Goal: Task Accomplishment & Management: Use online tool/utility

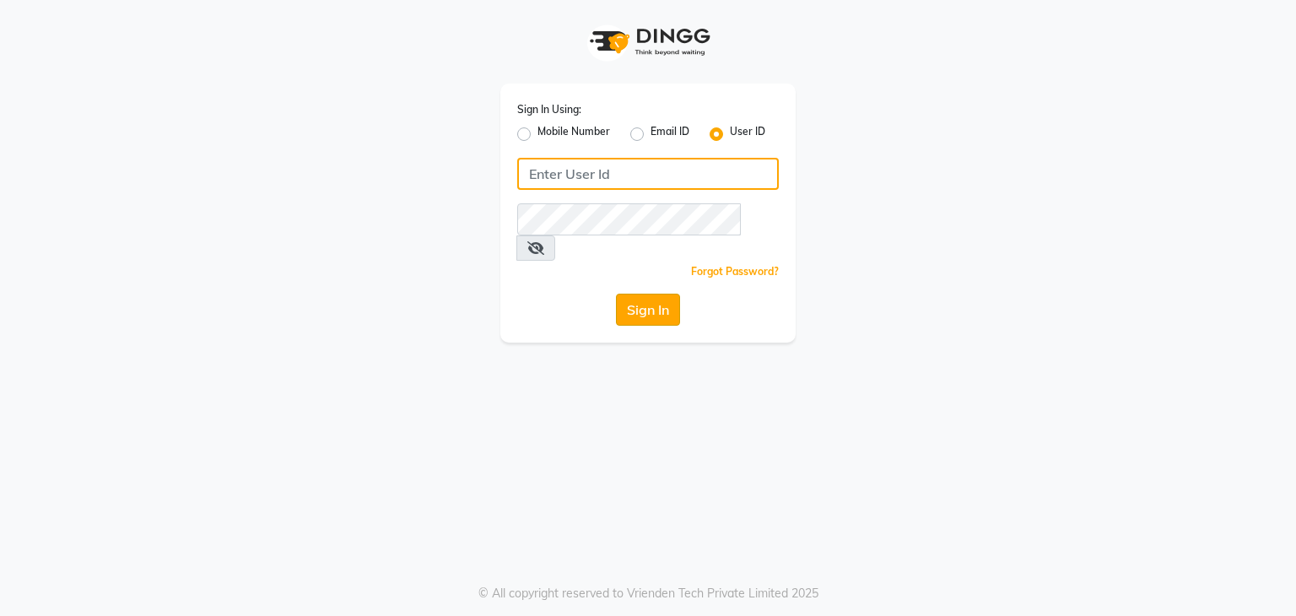
type input "e3591-01"
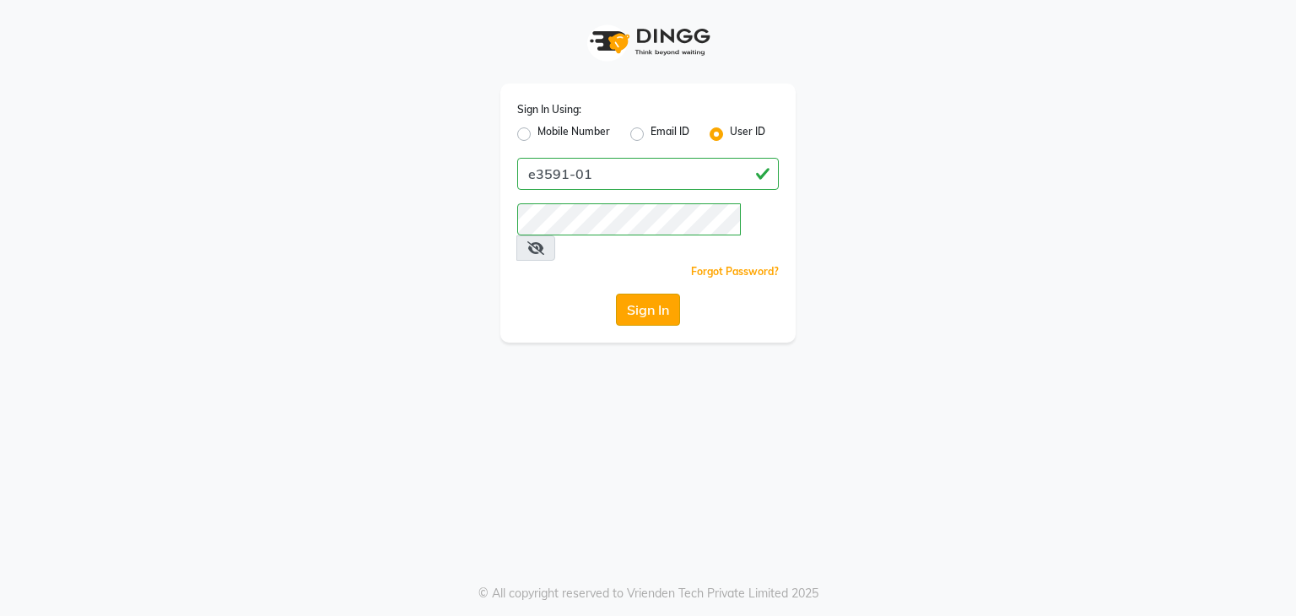
click at [656, 294] on button "Sign In" at bounding box center [648, 310] width 64 height 32
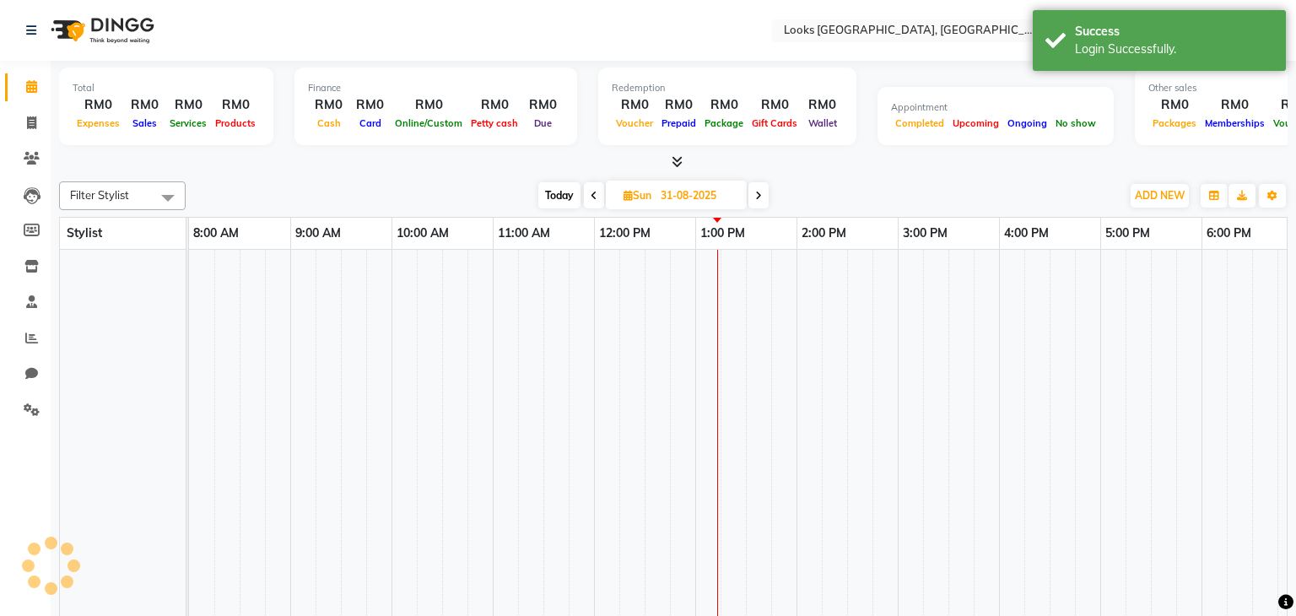
select select "en"
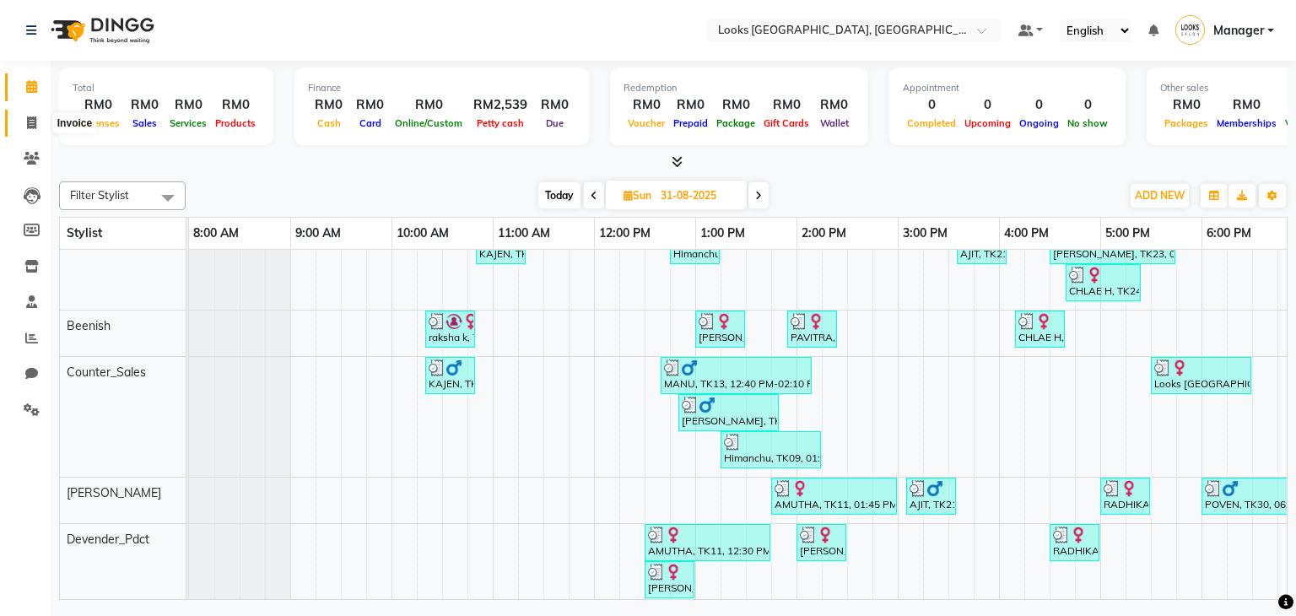
click at [28, 117] on icon at bounding box center [31, 122] width 9 height 13
select select "service"
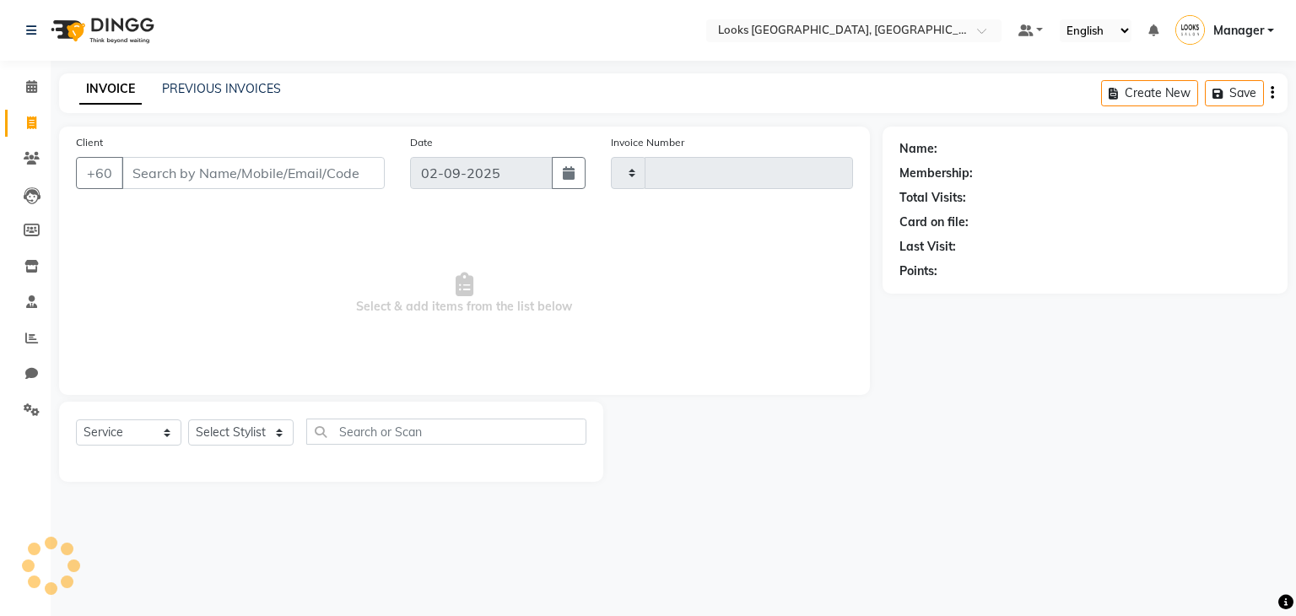
type input "1223"
select select "8109"
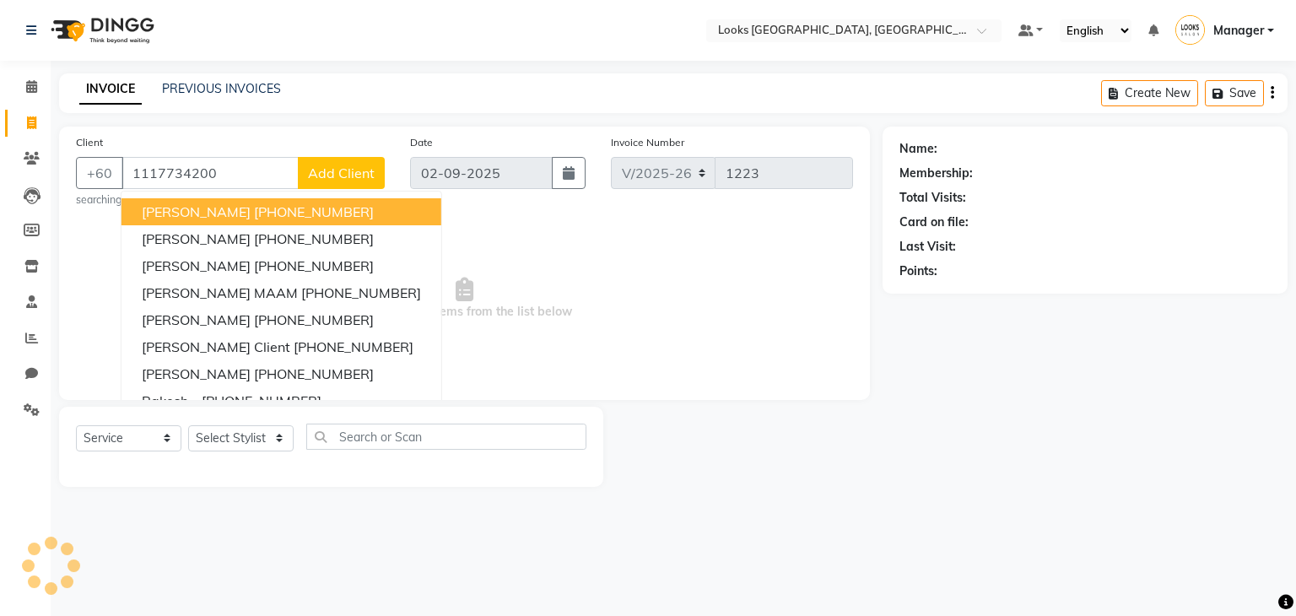
type input "1117734200"
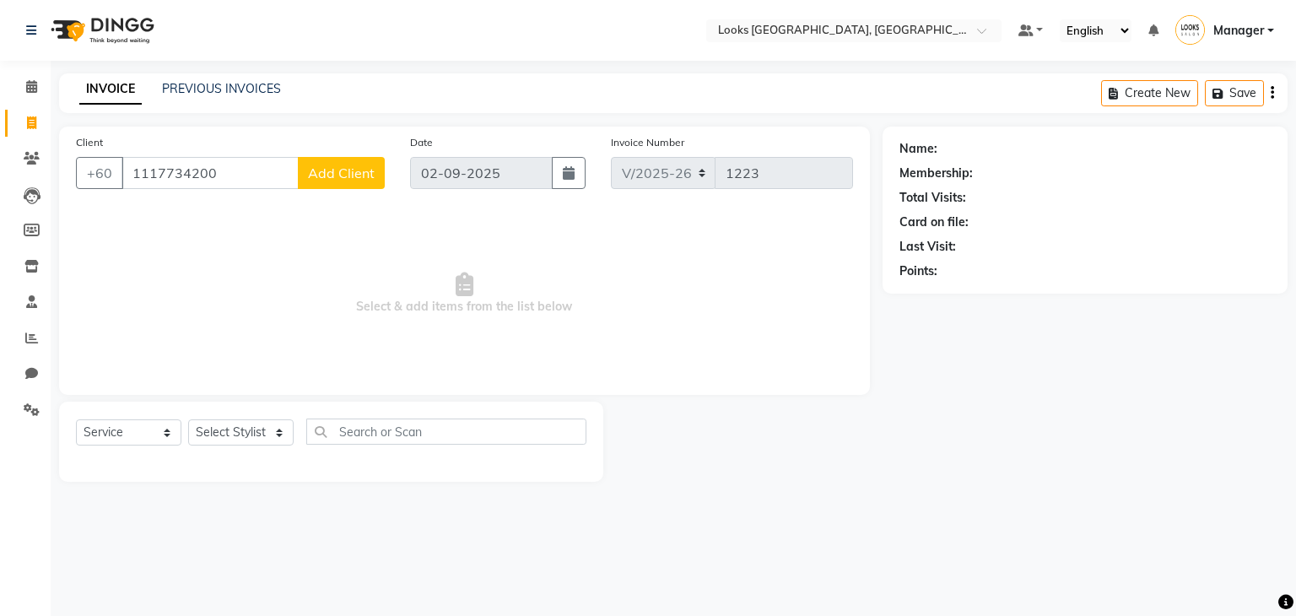
click at [349, 166] on span "Add Client" at bounding box center [341, 173] width 67 height 17
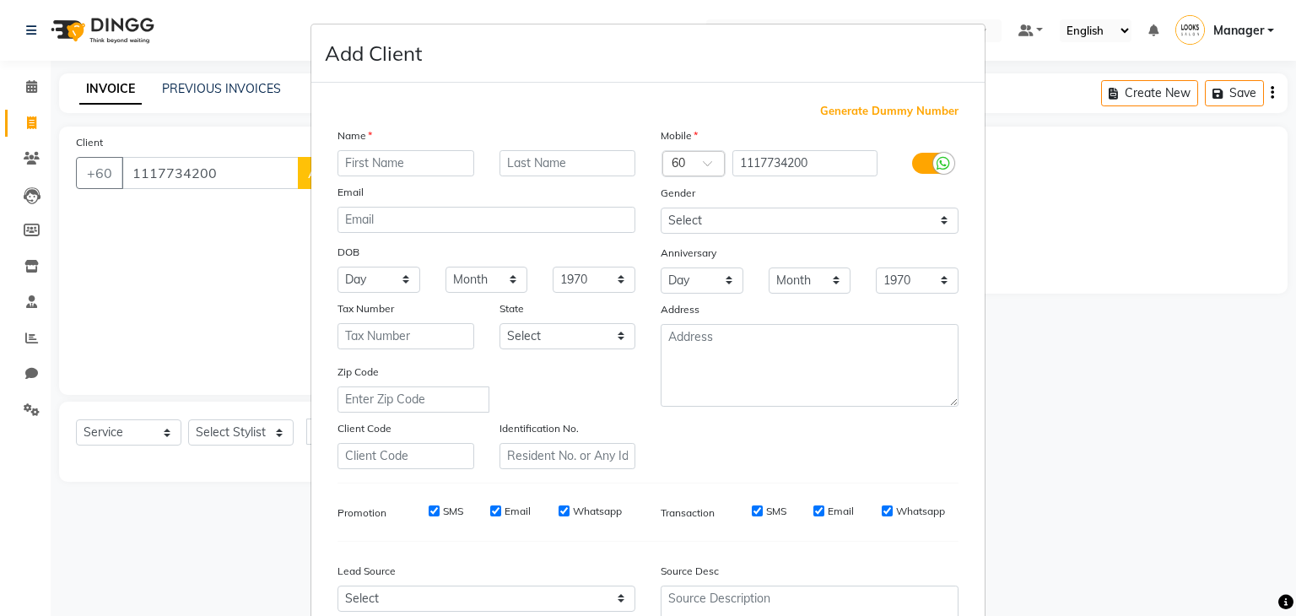
click at [925, 170] on label at bounding box center [931, 163] width 38 height 21
click at [0, 0] on input "checkbox" at bounding box center [0, 0] width 0 height 0
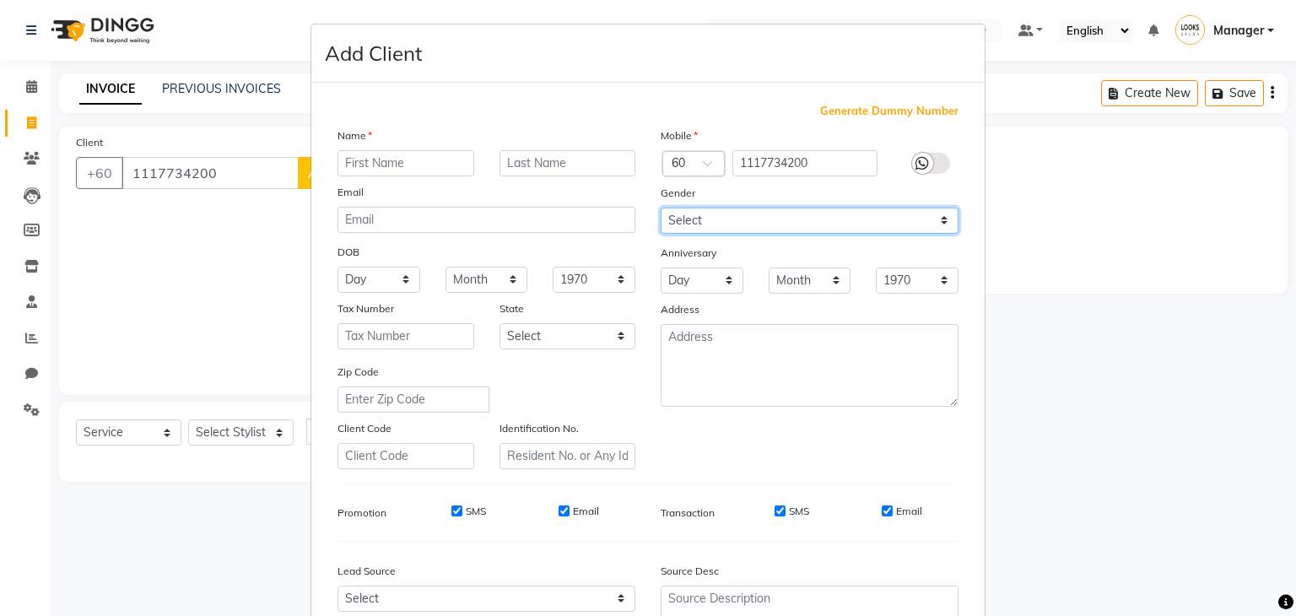
click at [869, 217] on select "Select [DEMOGRAPHIC_DATA] [DEMOGRAPHIC_DATA] Other Prefer Not To Say" at bounding box center [810, 221] width 298 height 26
select select "[DEMOGRAPHIC_DATA]"
click at [661, 208] on select "Select [DEMOGRAPHIC_DATA] [DEMOGRAPHIC_DATA] Other Prefer Not To Say" at bounding box center [810, 221] width 298 height 26
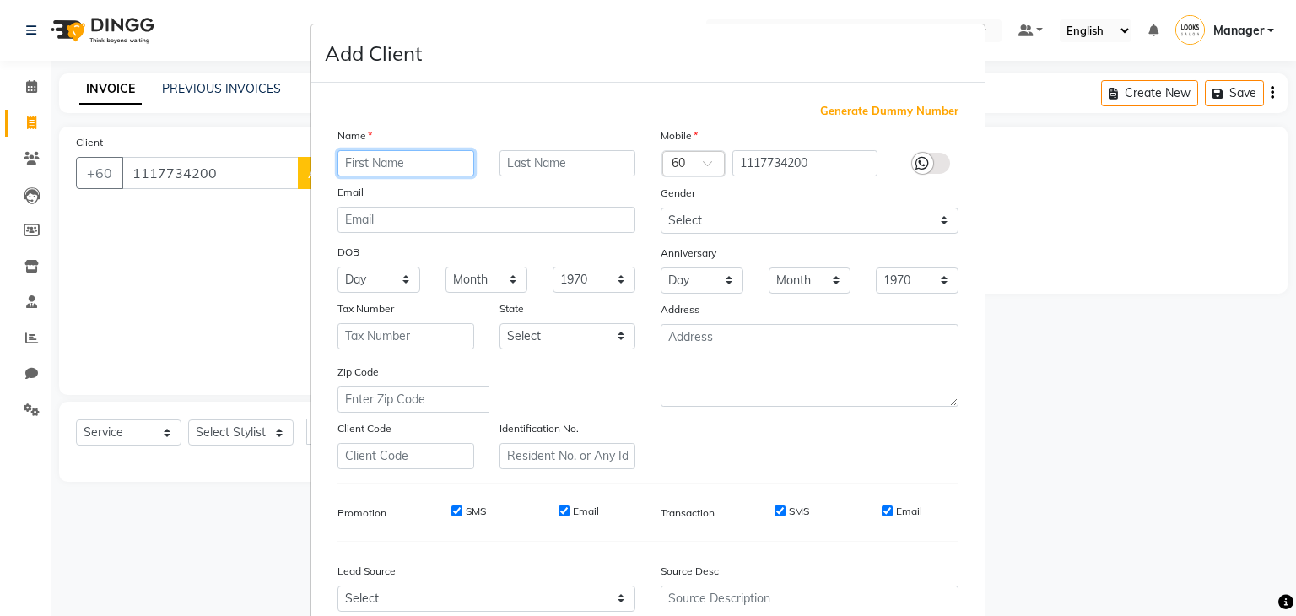
click at [430, 163] on input "text" at bounding box center [406, 163] width 137 height 26
type input "SHALINI"
type input "L"
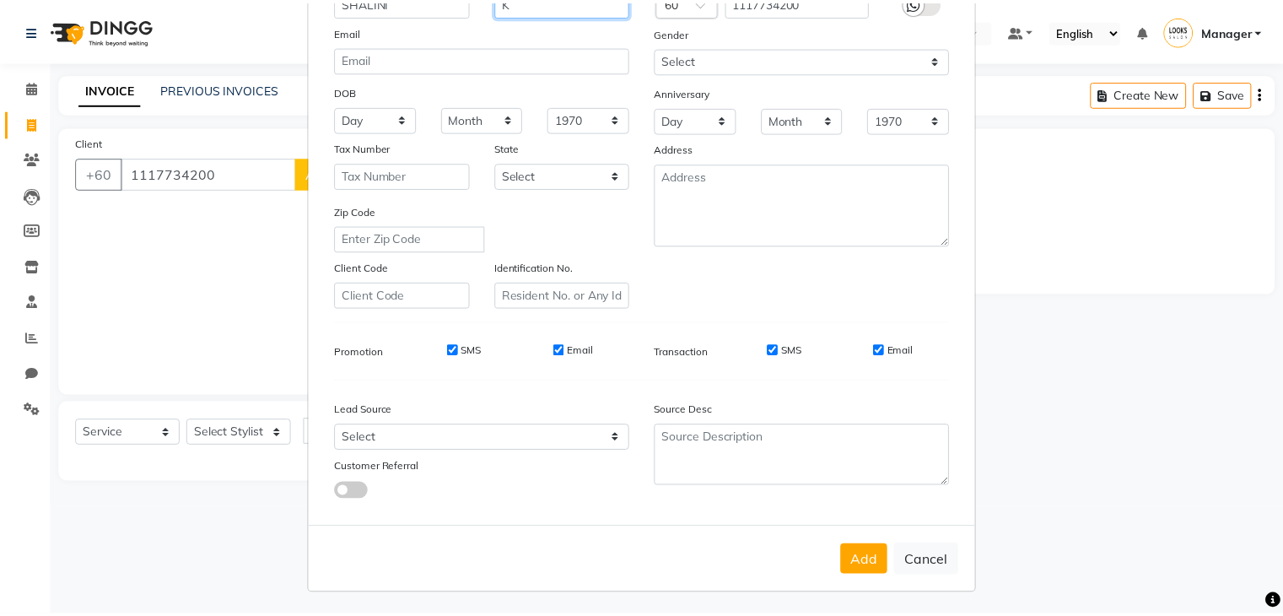
scroll to position [171, 0]
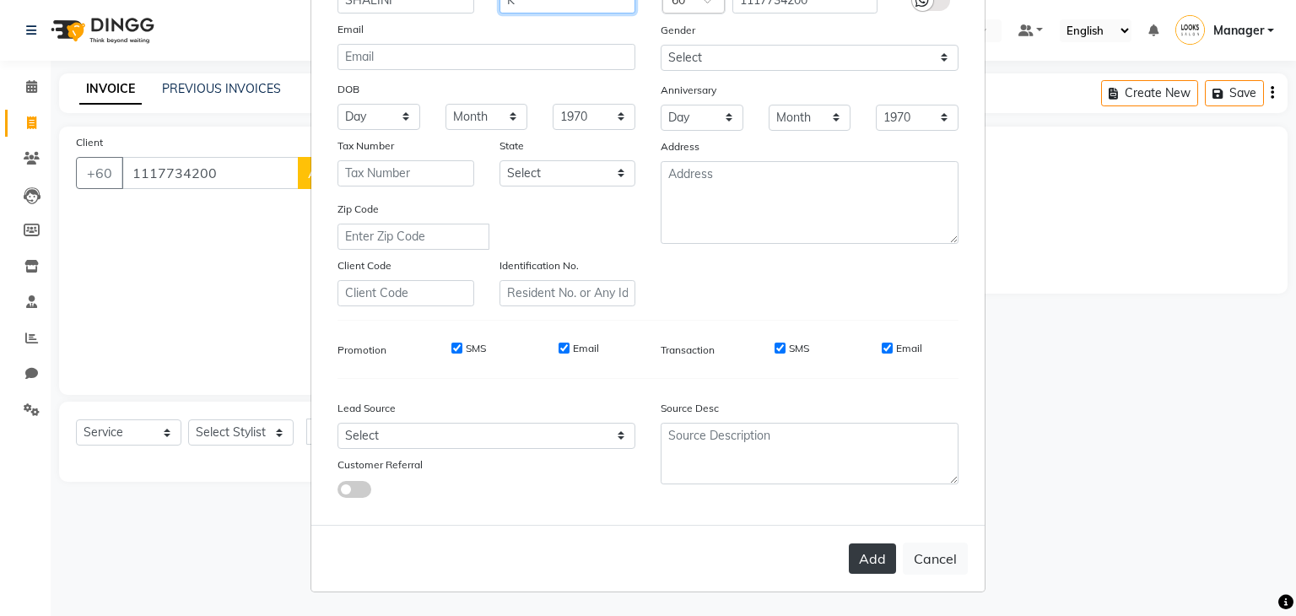
type input "K"
click at [881, 564] on button "Add" at bounding box center [872, 558] width 47 height 30
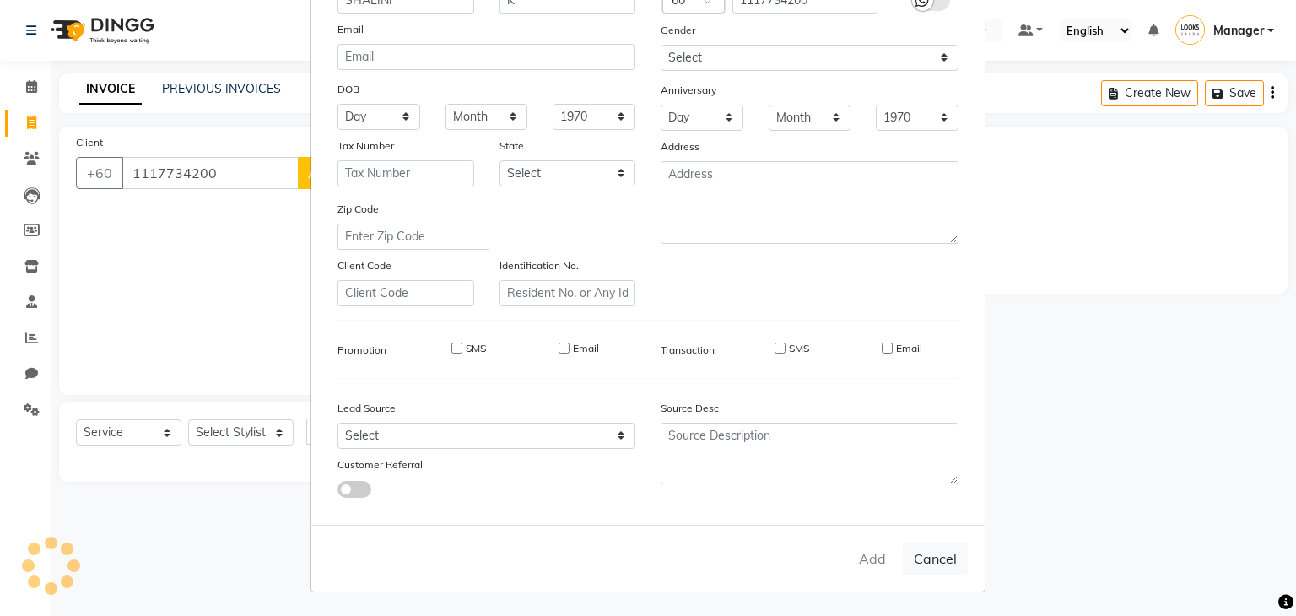
select select
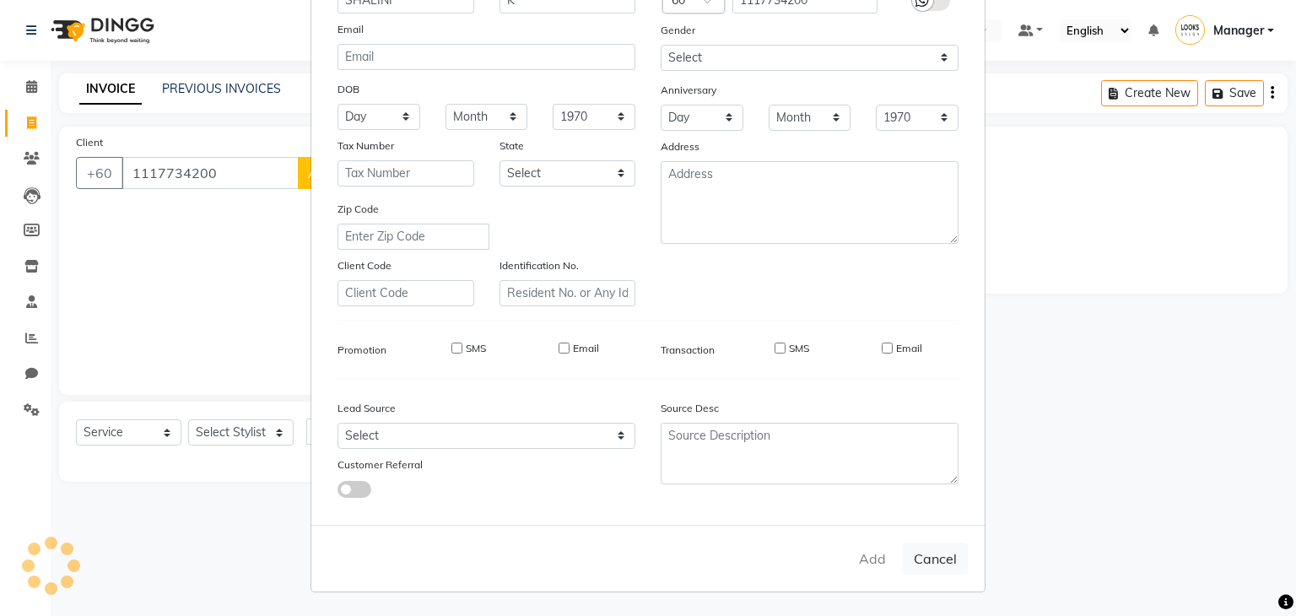
select select
checkbox input "false"
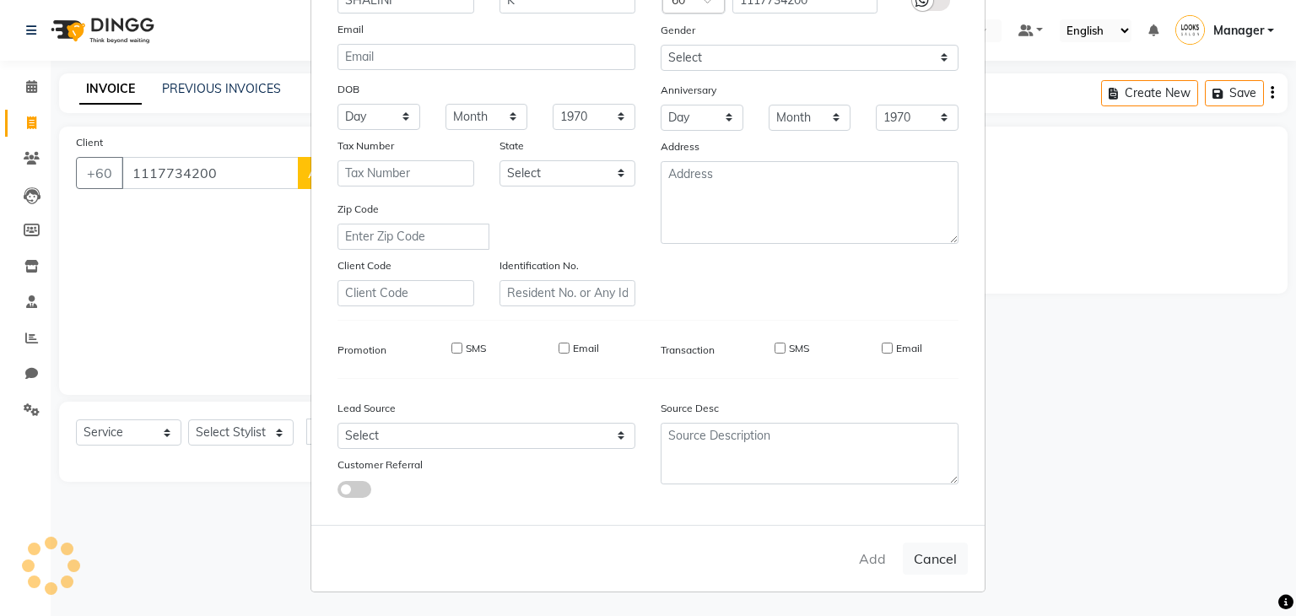
checkbox input "false"
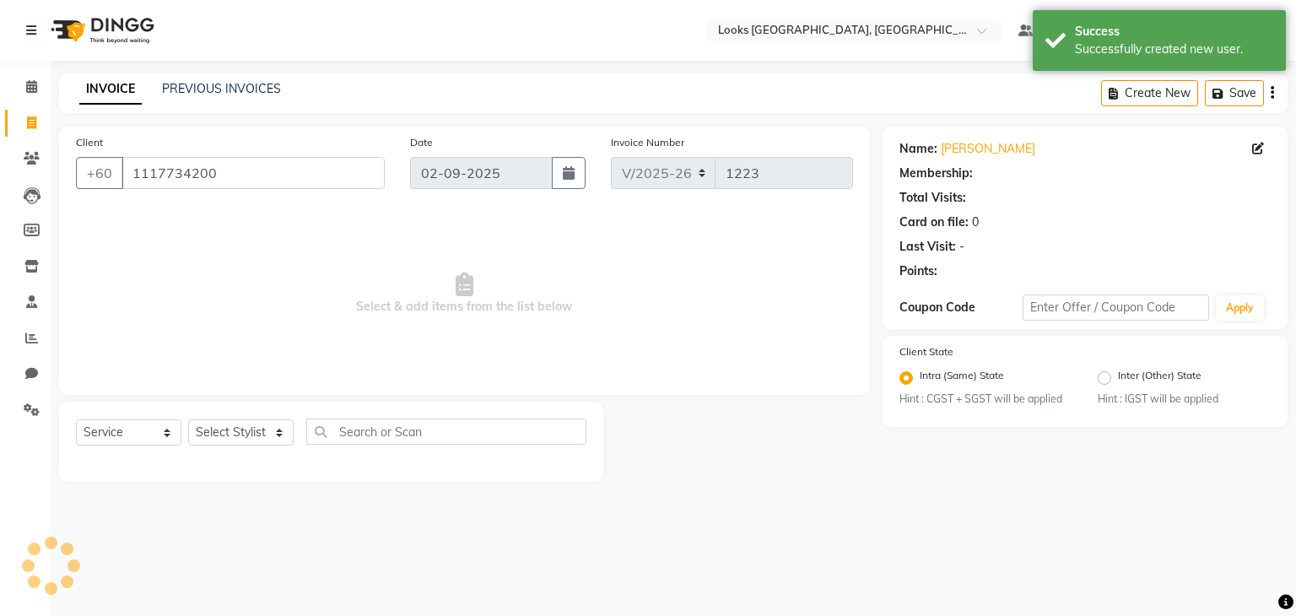
select select "1: Object"
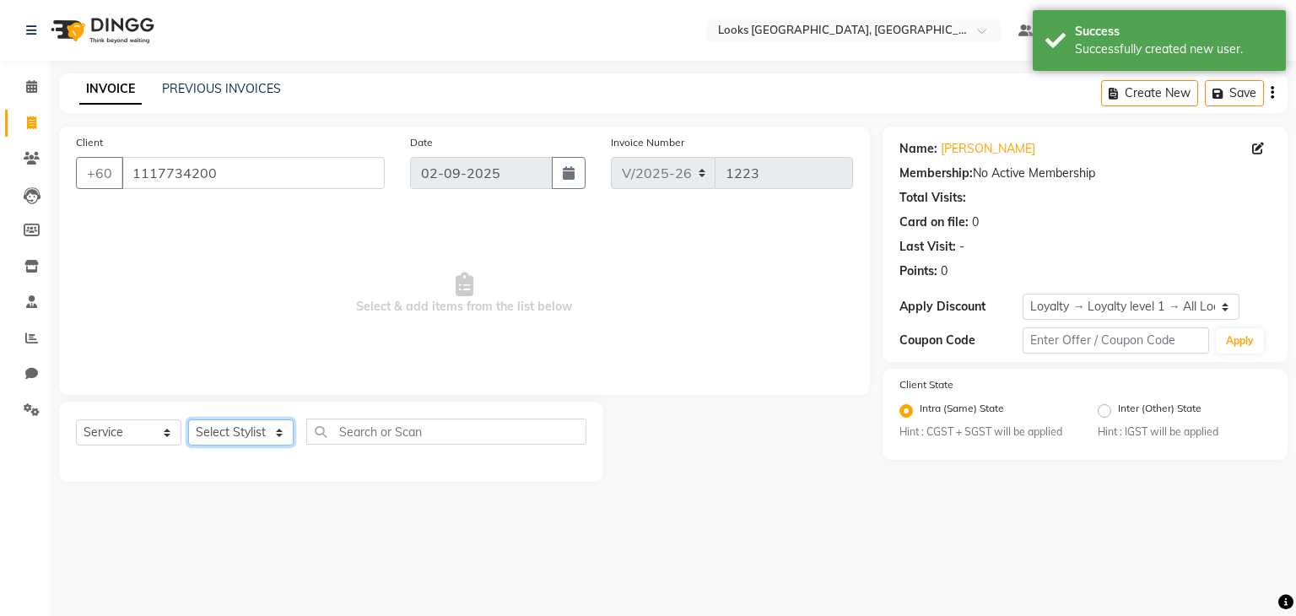
click at [237, 432] on select "Select Stylist Alvina_ pdct Awaiz_Mgr Beenish Counter_Sales [PERSON_NAME] Deven…" at bounding box center [240, 432] width 105 height 26
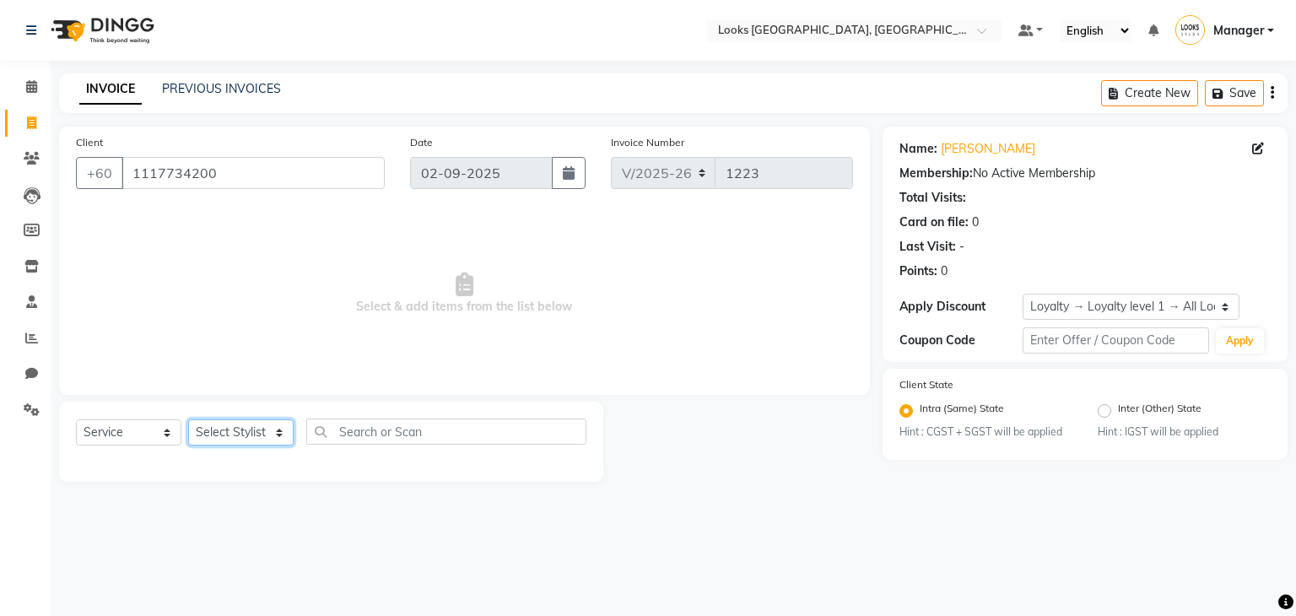
select select "75534"
click at [188, 420] on select "Select Stylist Alvina_ pdct Awaiz_Mgr Beenish Counter_Sales [PERSON_NAME] Deven…" at bounding box center [240, 432] width 105 height 26
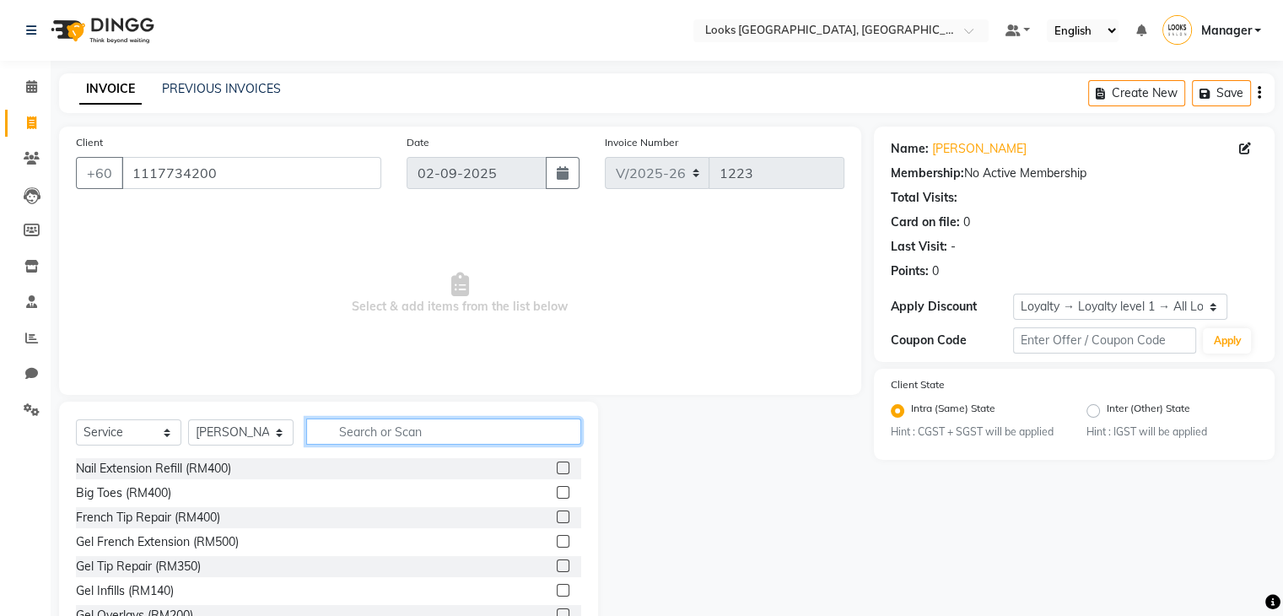
click at [382, 422] on input "text" at bounding box center [443, 432] width 275 height 26
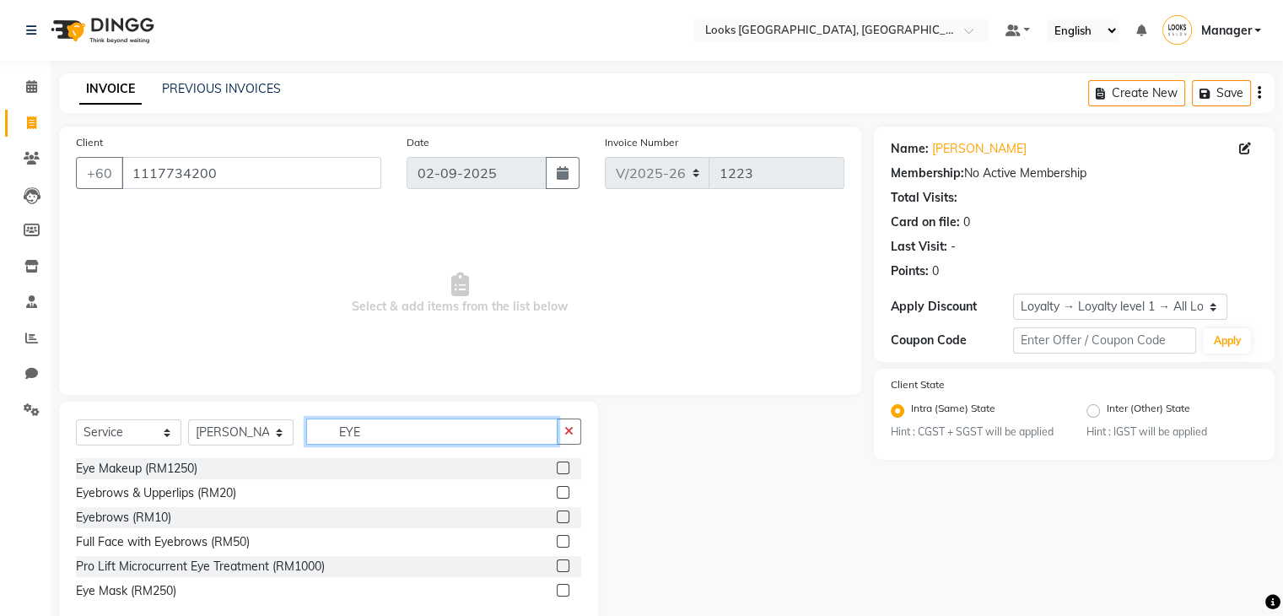
type input "EYE"
click at [564, 516] on label at bounding box center [563, 516] width 13 height 13
click at [564, 516] on input "checkbox" at bounding box center [562, 517] width 11 height 11
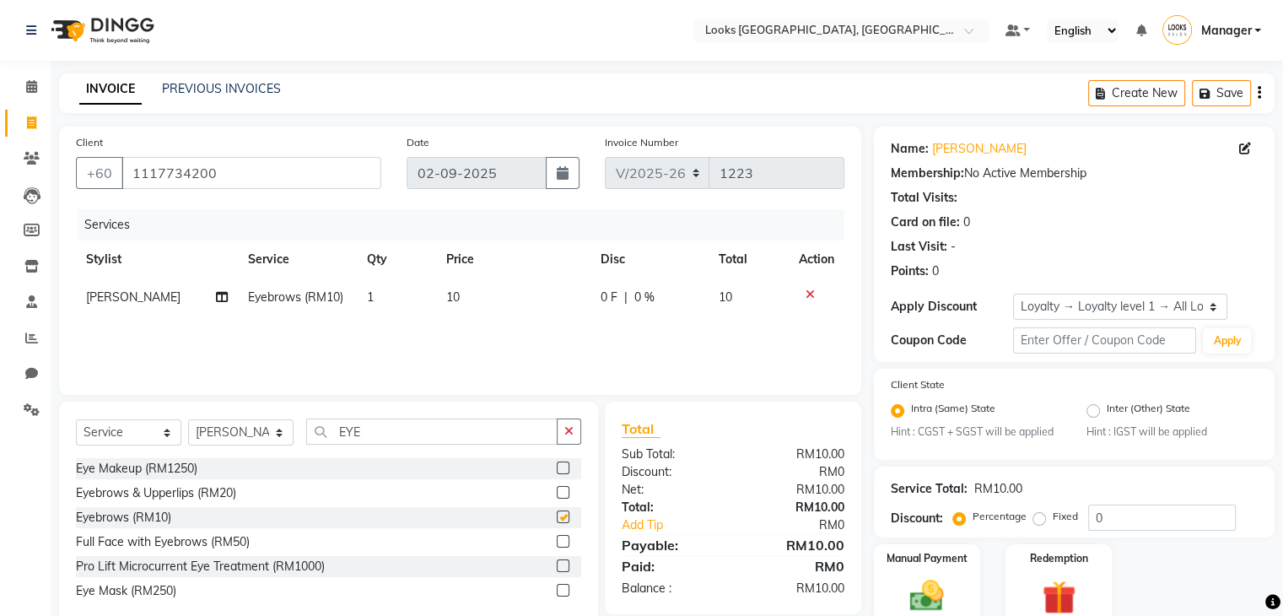
checkbox input "false"
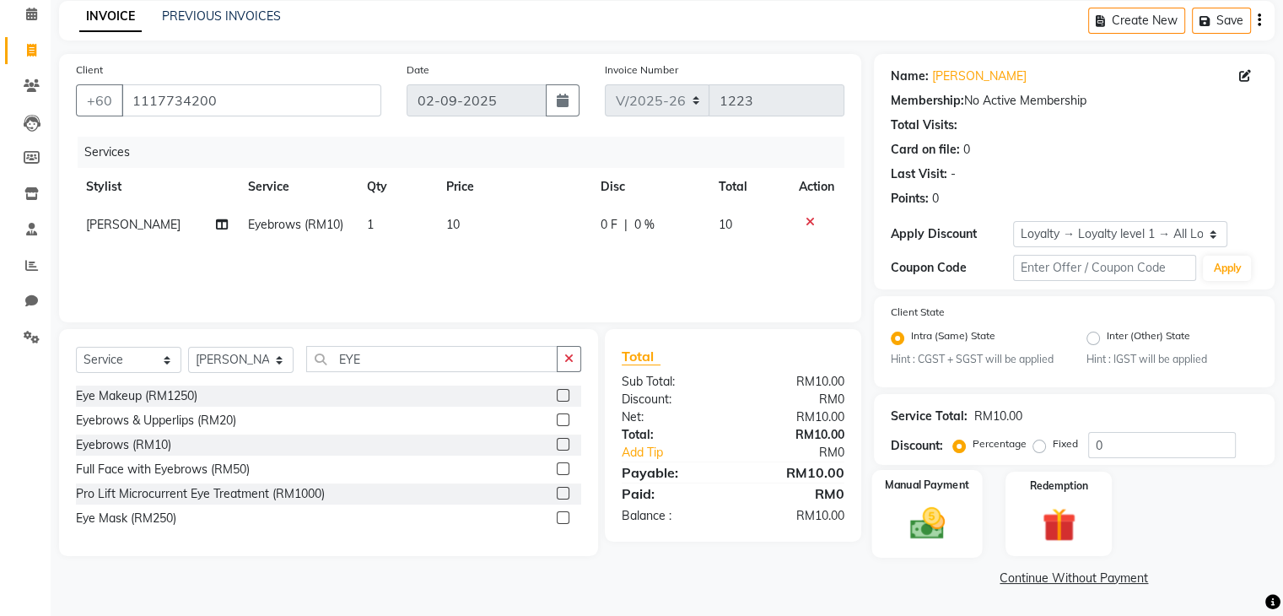
click at [924, 523] on img at bounding box center [927, 524] width 57 height 41
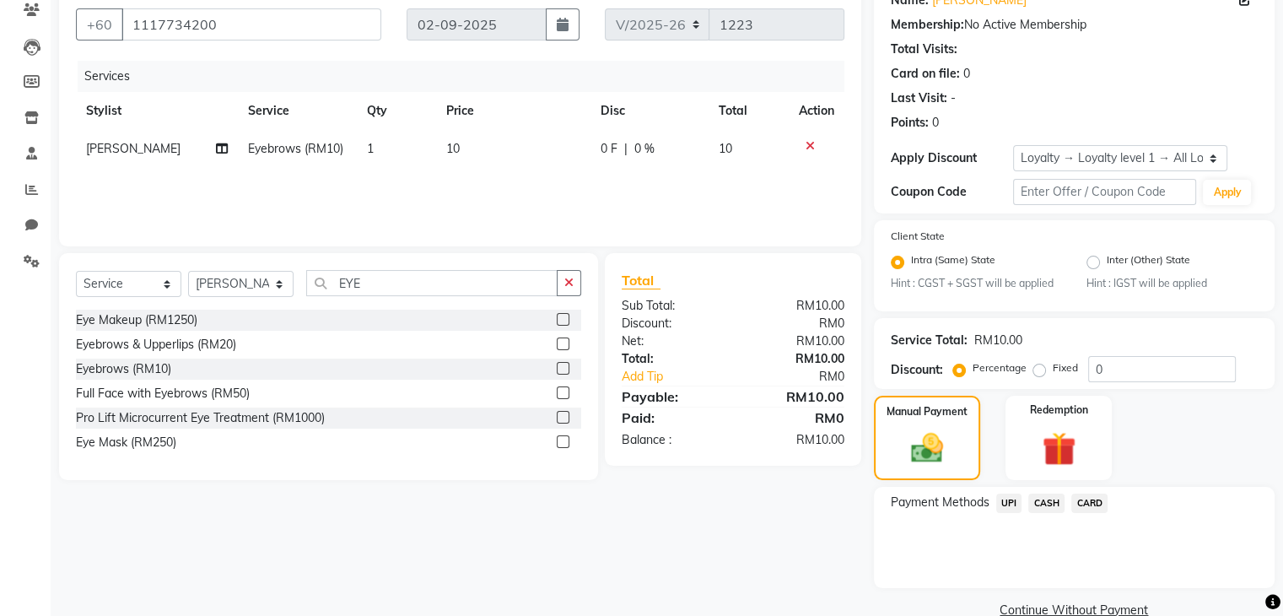
scroll to position [182, 0]
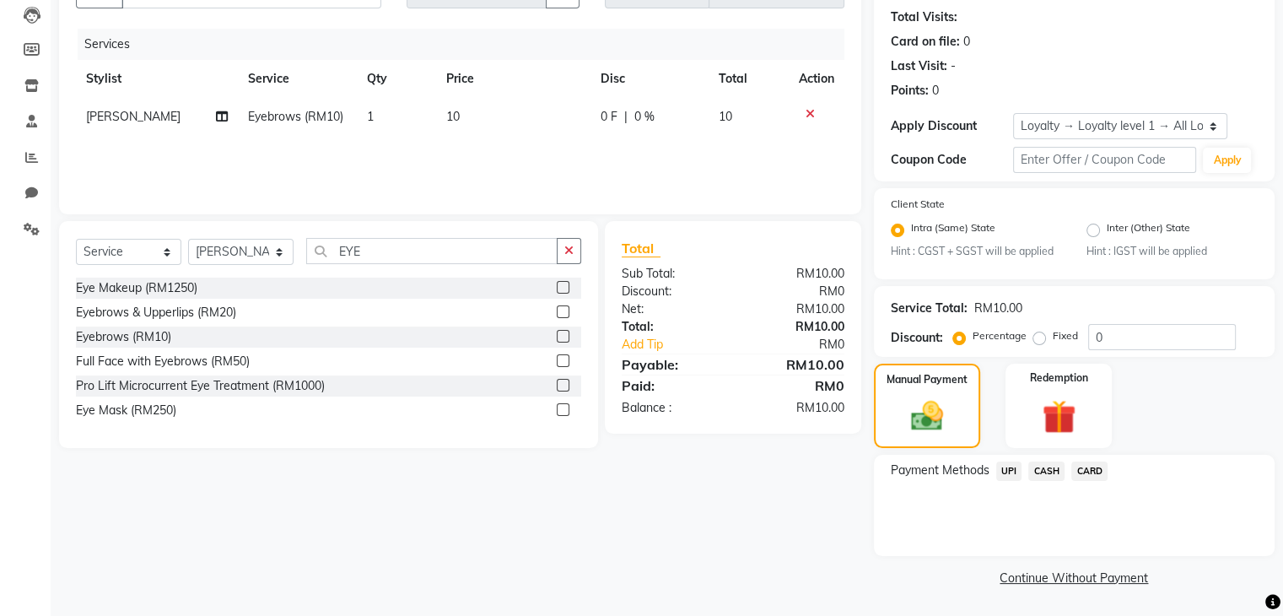
click at [1012, 467] on span "UPI" at bounding box center [1010, 471] width 26 height 19
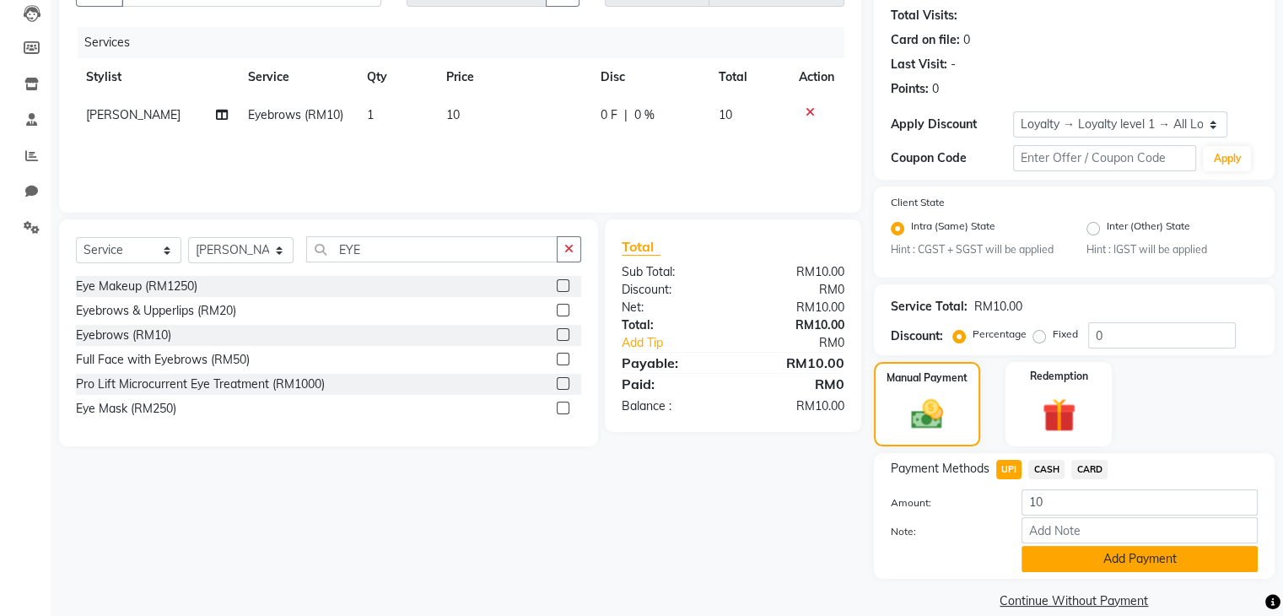
click at [1104, 564] on button "Add Payment" at bounding box center [1140, 559] width 236 height 26
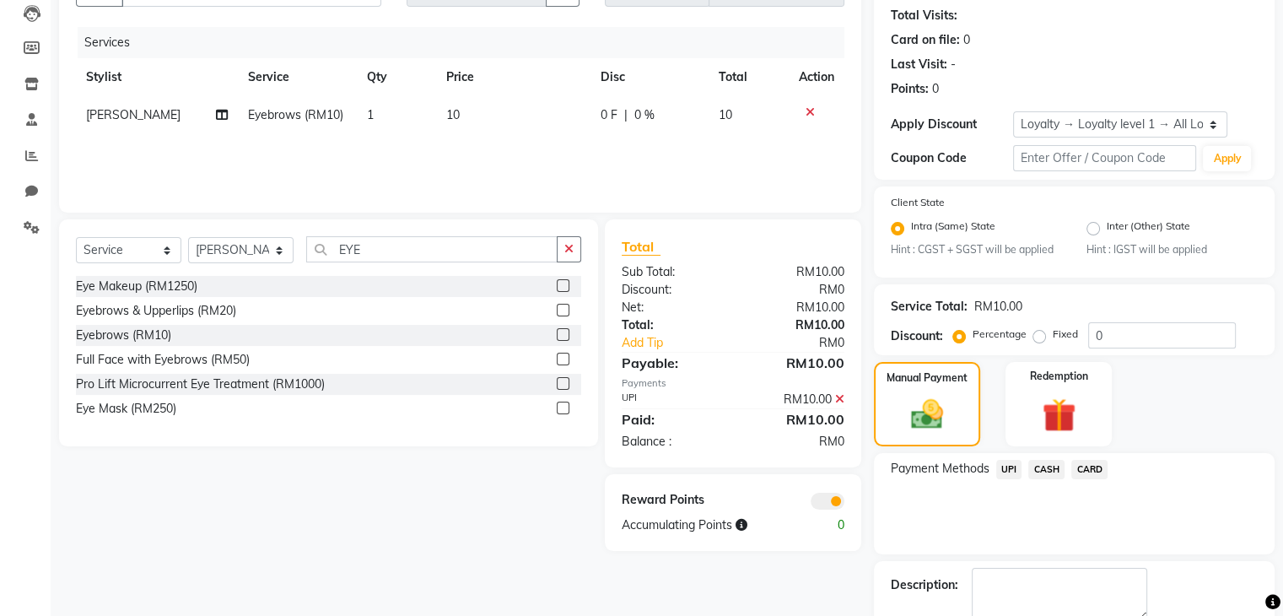
scroll to position [277, 0]
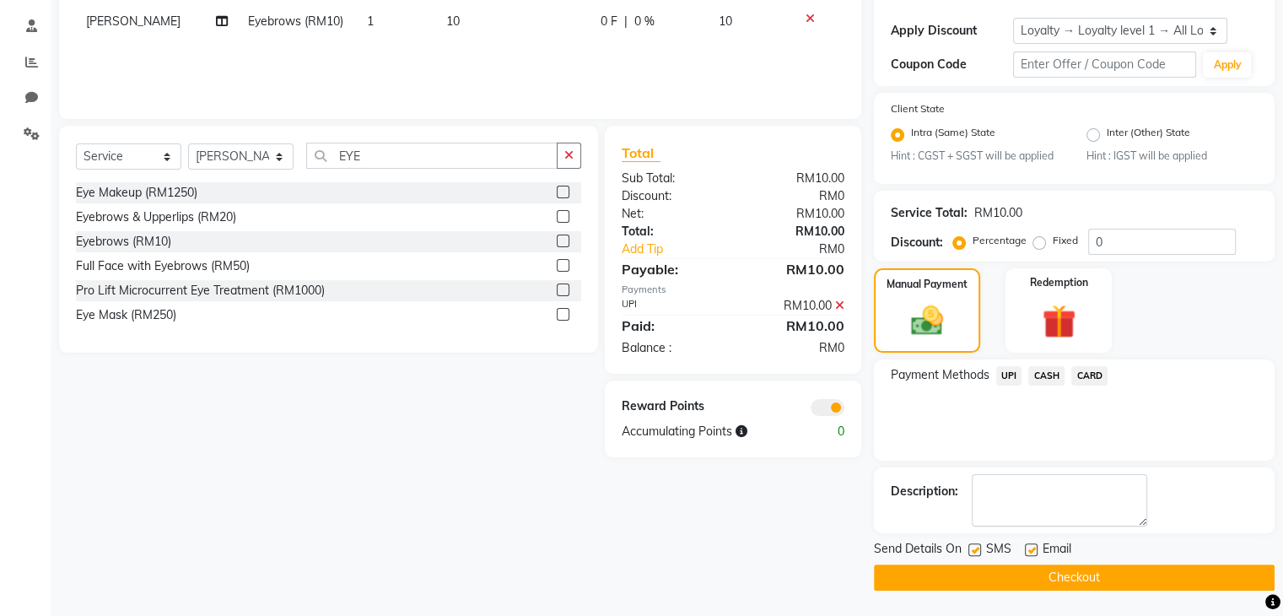
click at [1027, 575] on button "Checkout" at bounding box center [1074, 577] width 401 height 26
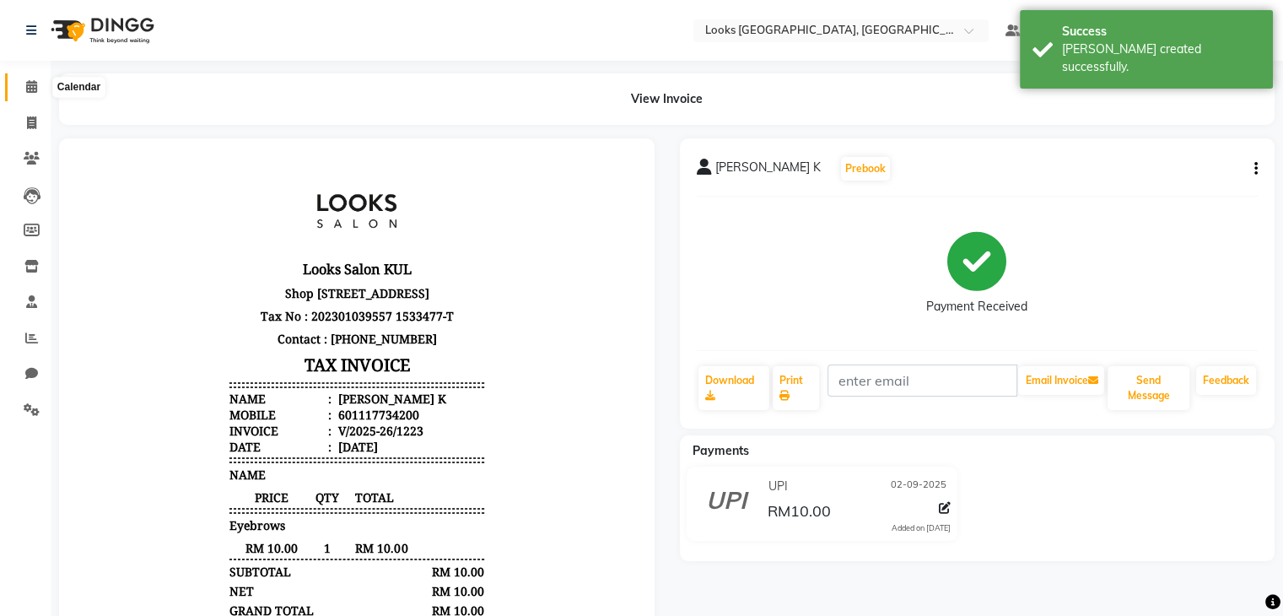
click at [24, 88] on span at bounding box center [32, 87] width 30 height 19
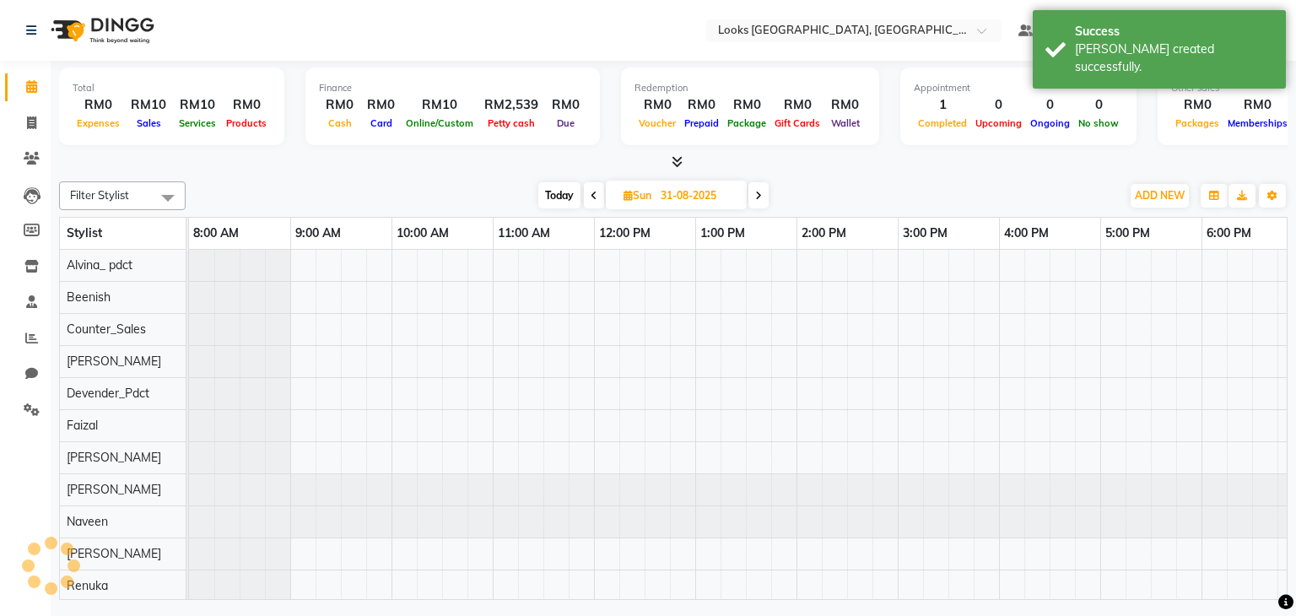
scroll to position [0, 218]
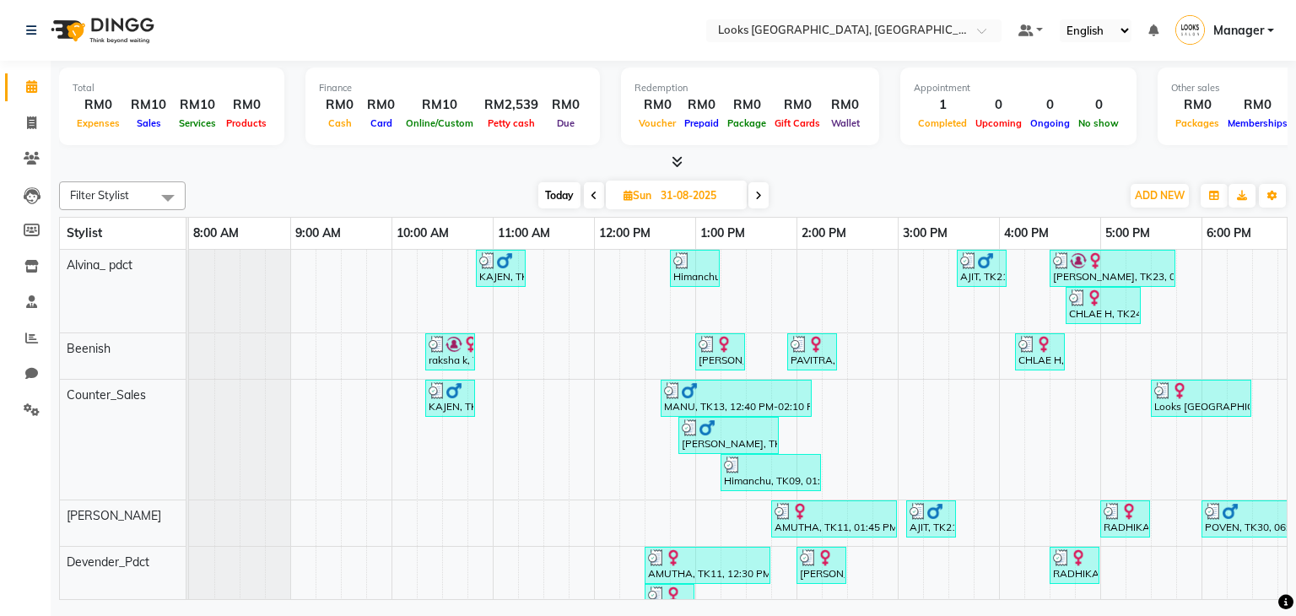
click at [675, 159] on icon at bounding box center [677, 161] width 11 height 13
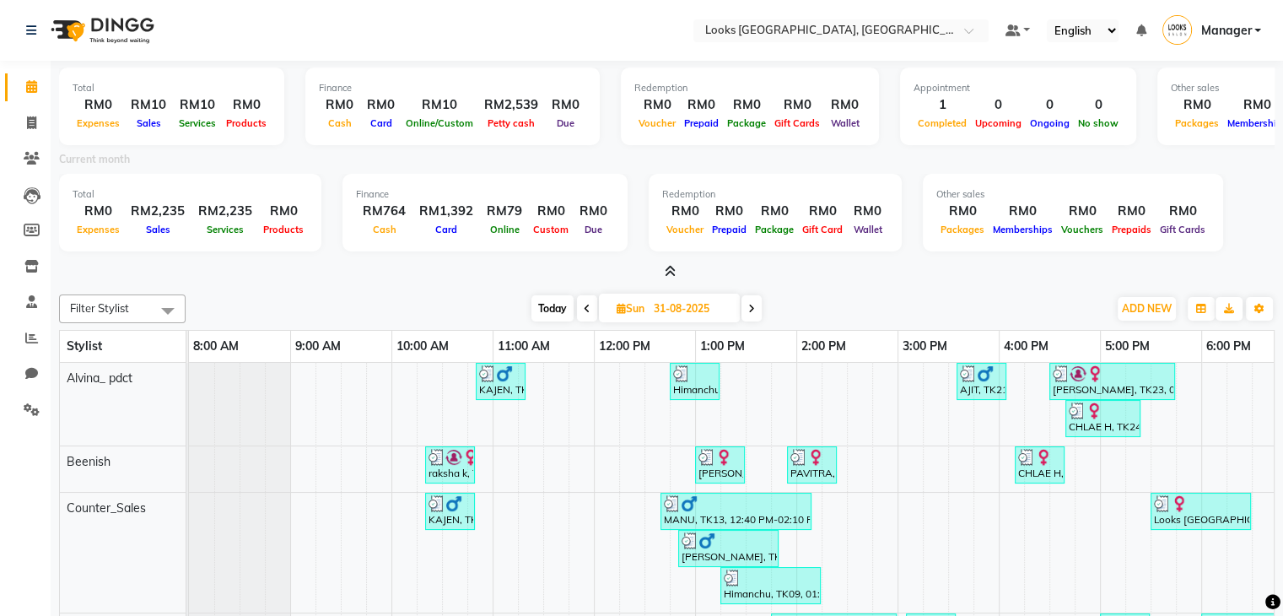
click at [551, 312] on span "Today" at bounding box center [553, 308] width 42 height 26
type input "02-09-2025"
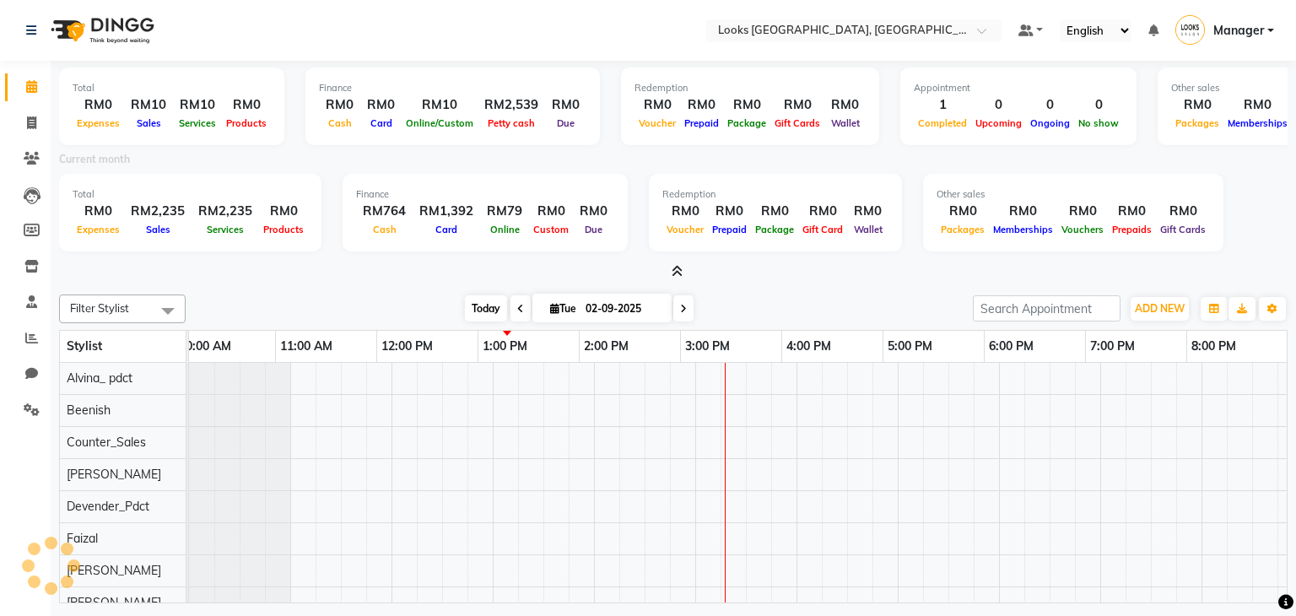
scroll to position [0, 218]
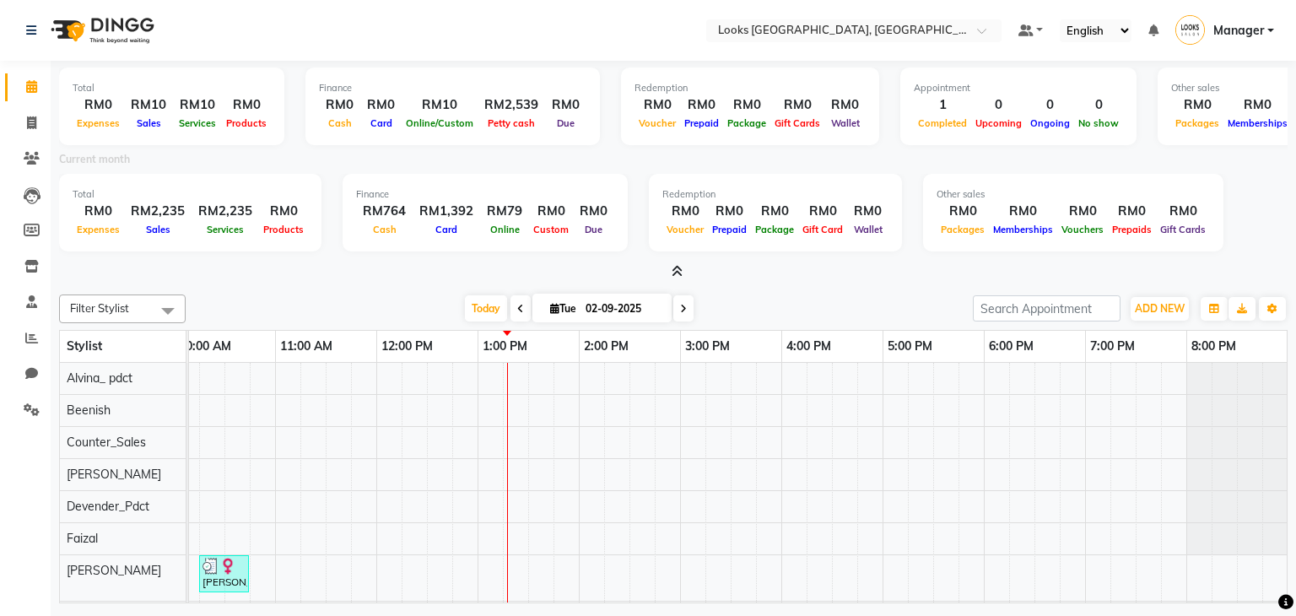
click at [677, 273] on icon at bounding box center [677, 271] width 11 height 13
